Goal: Task Accomplishment & Management: Use online tool/utility

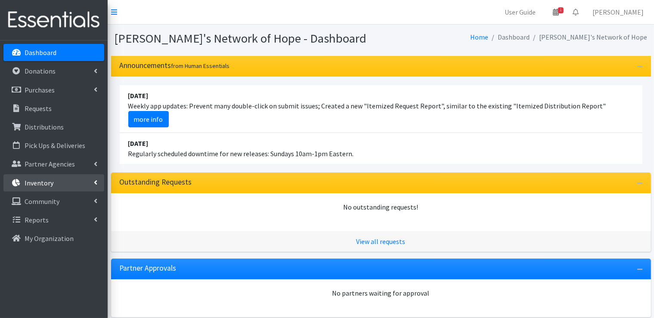
click at [98, 182] on link "Inventory" at bounding box center [53, 182] width 101 height 17
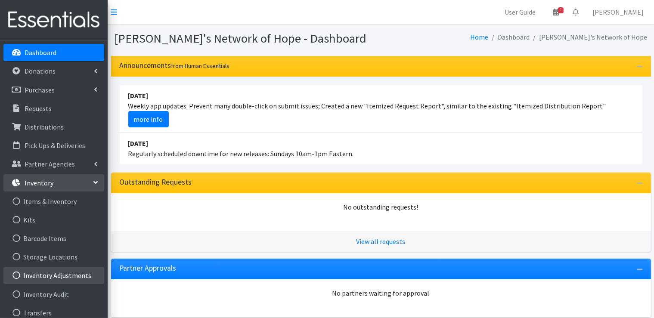
scroll to position [43, 0]
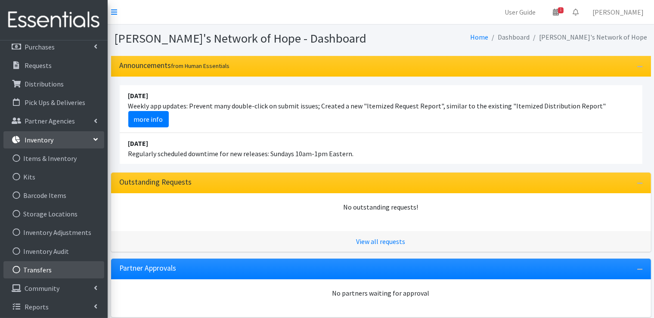
click at [45, 272] on link "Transfers" at bounding box center [53, 269] width 101 height 17
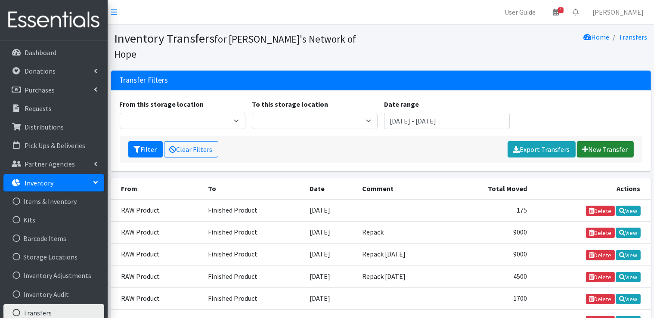
click at [597, 141] on link "New Transfer" at bounding box center [605, 149] width 57 height 16
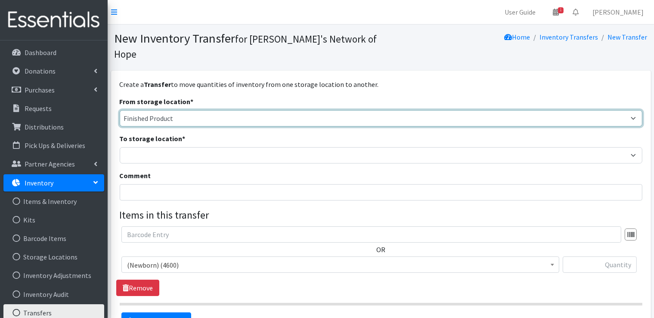
click at [237, 110] on select "Cloth Diapers Finished Product RAW Product" at bounding box center [381, 118] width 523 height 16
select select "448"
click at [120, 110] on select "Cloth Diapers Finished Product RAW Product" at bounding box center [381, 118] width 523 height 16
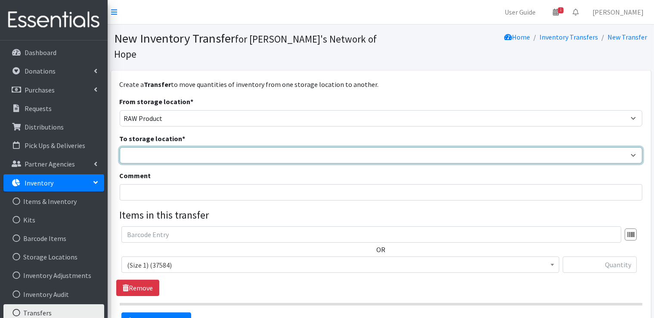
click at [154, 147] on select "Cloth Diapers Finished Product RAW Product" at bounding box center [381, 155] width 523 height 16
select select "447"
click at [120, 147] on select "Cloth Diapers Finished Product RAW Product" at bounding box center [381, 155] width 523 height 16
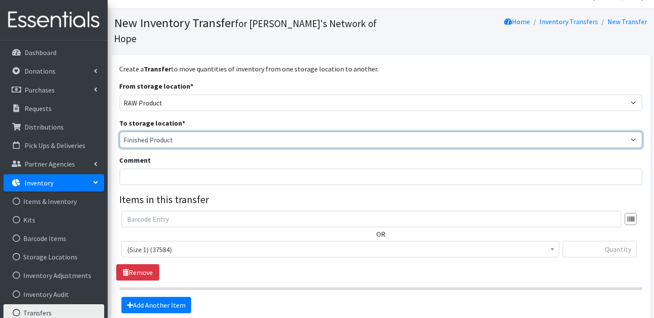
scroll to position [43, 0]
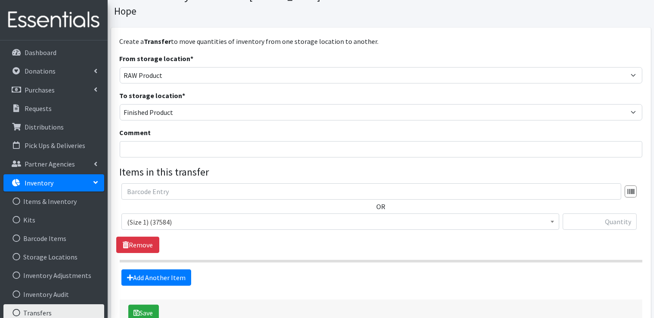
click at [216, 216] on span "(Size 1) (37584)" at bounding box center [340, 222] width 427 height 12
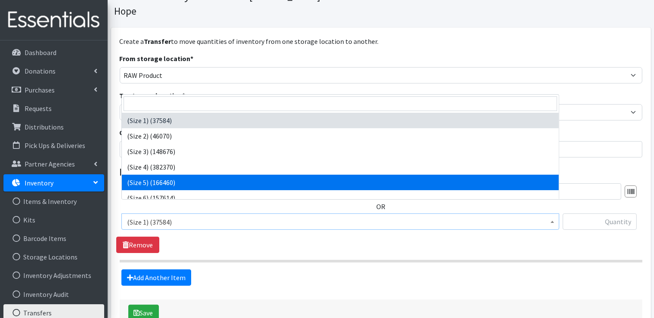
select select "14488"
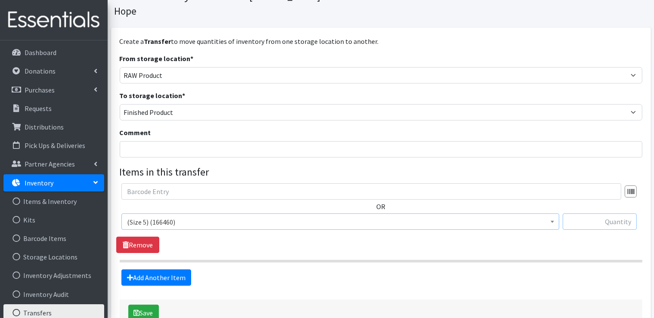
click at [615, 213] on input "text" at bounding box center [600, 221] width 74 height 16
type input "22500"
click at [143, 305] on button "Save" at bounding box center [143, 313] width 31 height 16
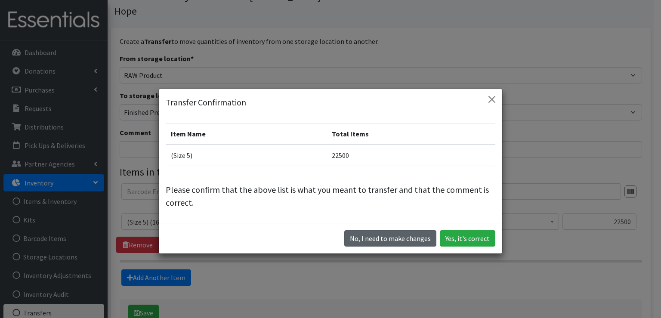
click at [388, 242] on button "No, I need to make changes" at bounding box center [390, 238] width 92 height 16
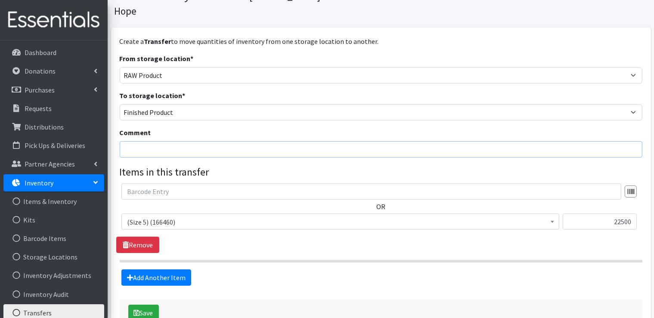
click at [201, 141] on input "Comment" at bounding box center [381, 149] width 523 height 16
type input "Repack 8-26-25"
click at [153, 305] on button "Save" at bounding box center [143, 313] width 31 height 16
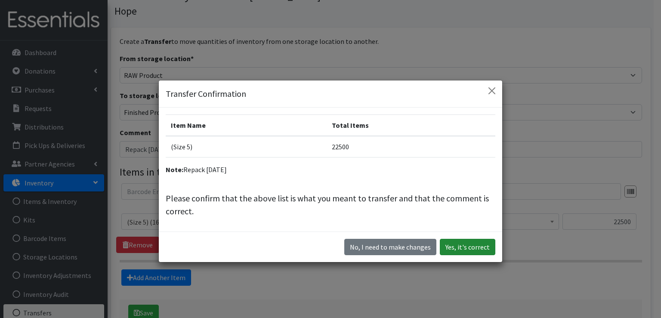
click at [479, 251] on button "Yes, it's correct" at bounding box center [468, 247] width 56 height 16
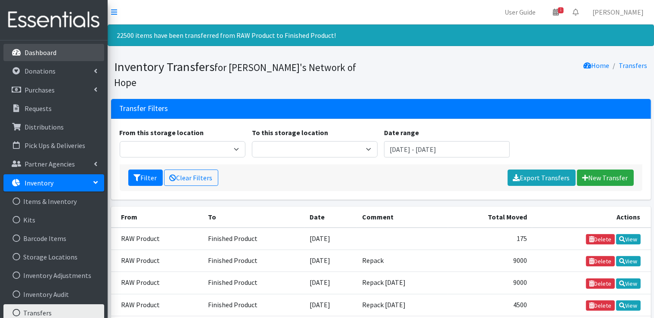
click at [48, 50] on p "Dashboard" at bounding box center [41, 52] width 32 height 9
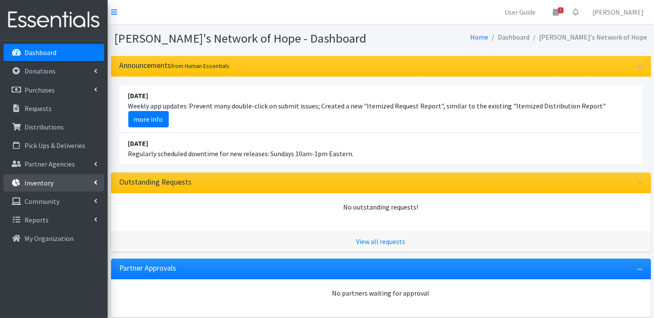
click at [83, 182] on link "Inventory" at bounding box center [53, 182] width 101 height 17
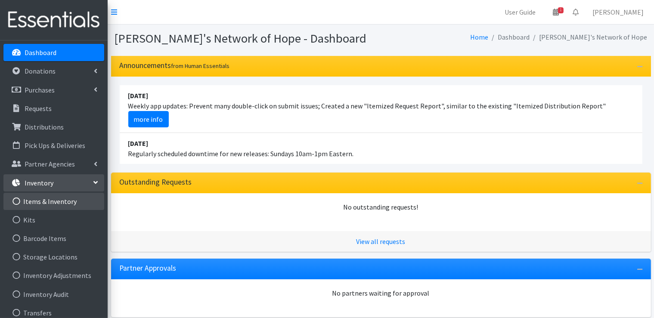
click at [57, 199] on link "Items & Inventory" at bounding box center [53, 201] width 101 height 17
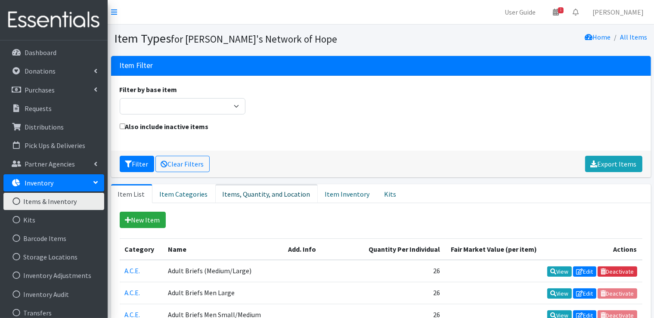
click at [275, 195] on link "Items, Quantity, and Location" at bounding box center [266, 193] width 102 height 19
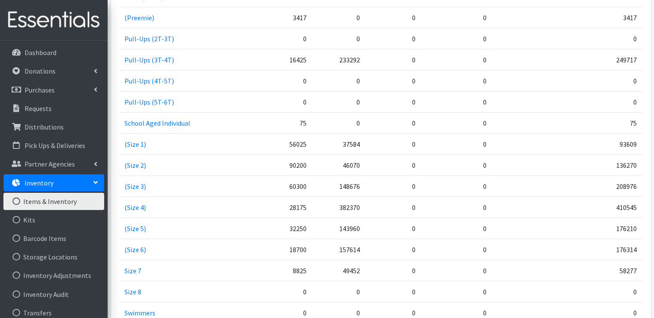
scroll to position [1248, 0]
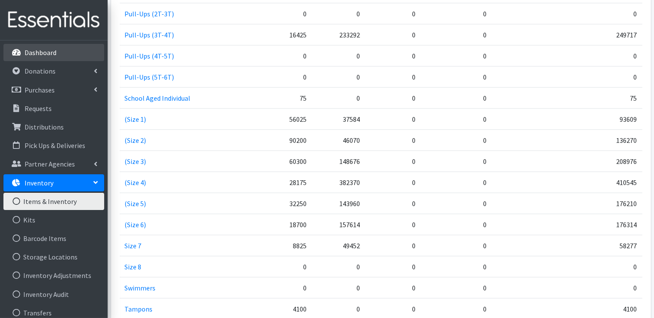
click at [51, 50] on p "Dashboard" at bounding box center [41, 52] width 32 height 9
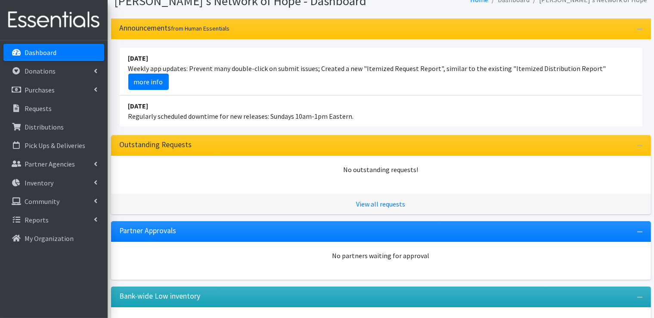
scroll to position [103, 0]
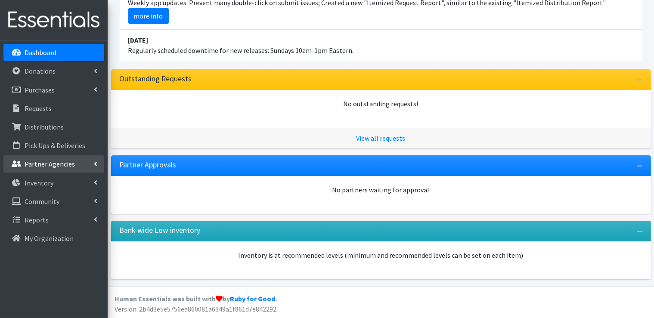
click at [90, 162] on link "Partner Agencies" at bounding box center [53, 163] width 101 height 17
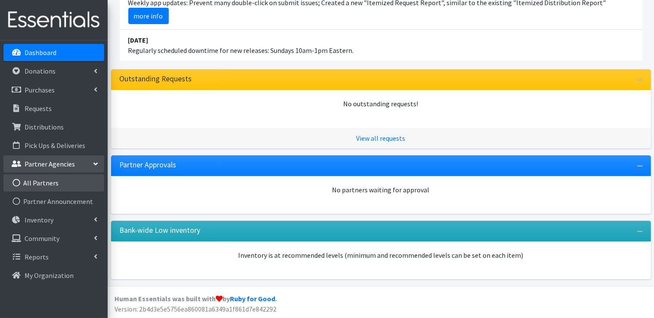
click at [59, 185] on link "All Partners" at bounding box center [53, 182] width 101 height 17
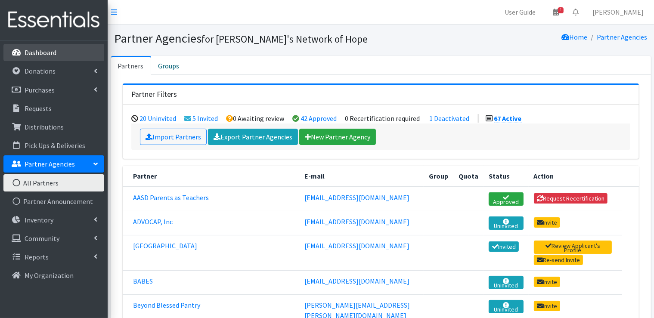
click at [45, 53] on p "Dashboard" at bounding box center [41, 52] width 32 height 9
